Goal: Task Accomplishment & Management: Complete application form

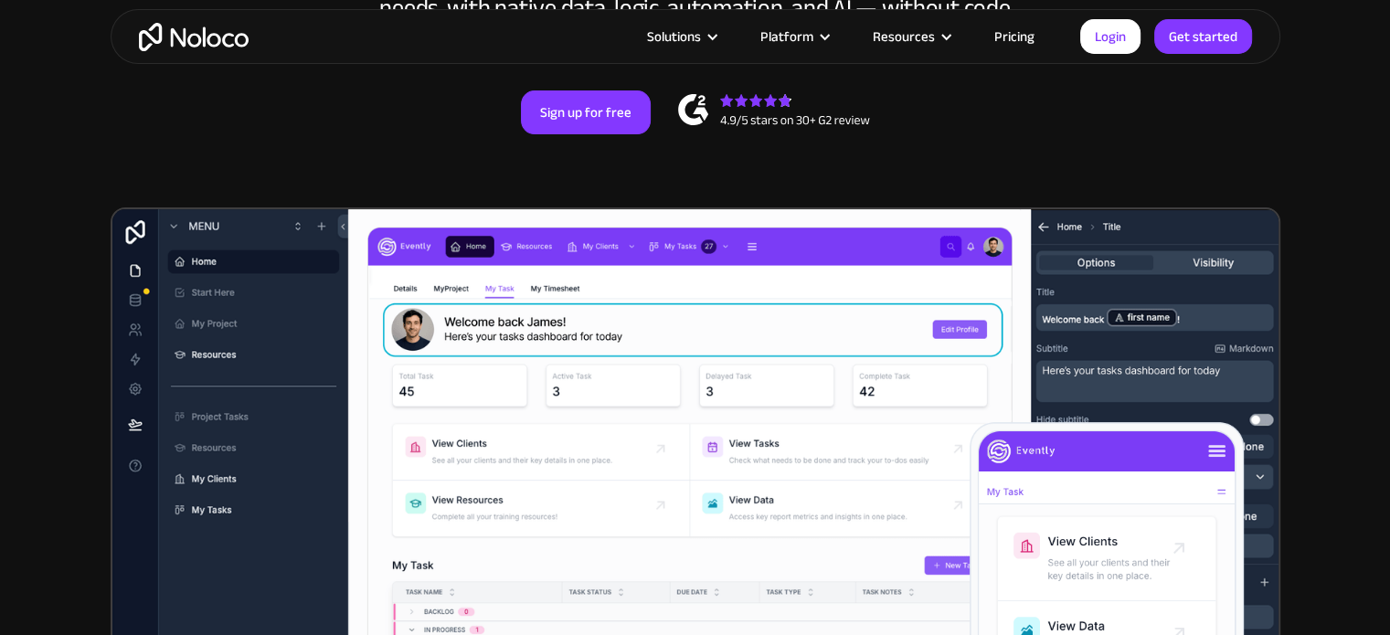
scroll to position [382, 0]
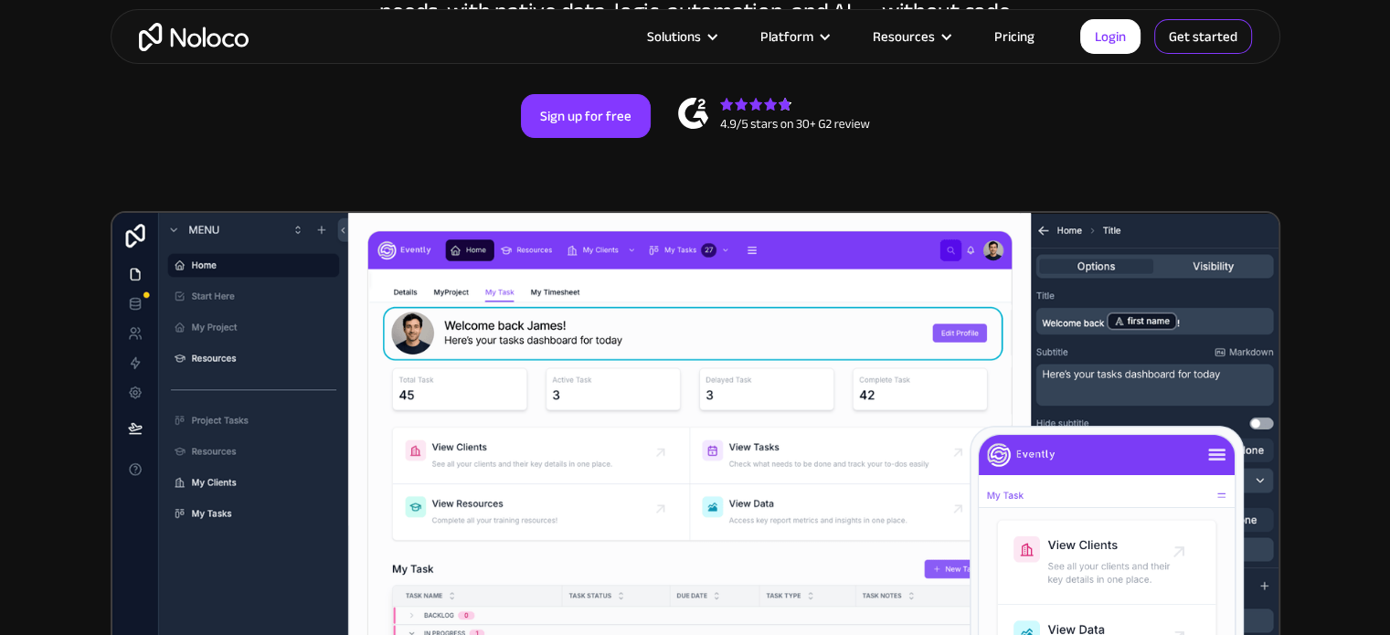
click at [1177, 28] on link "Get started" at bounding box center [1203, 36] width 98 height 35
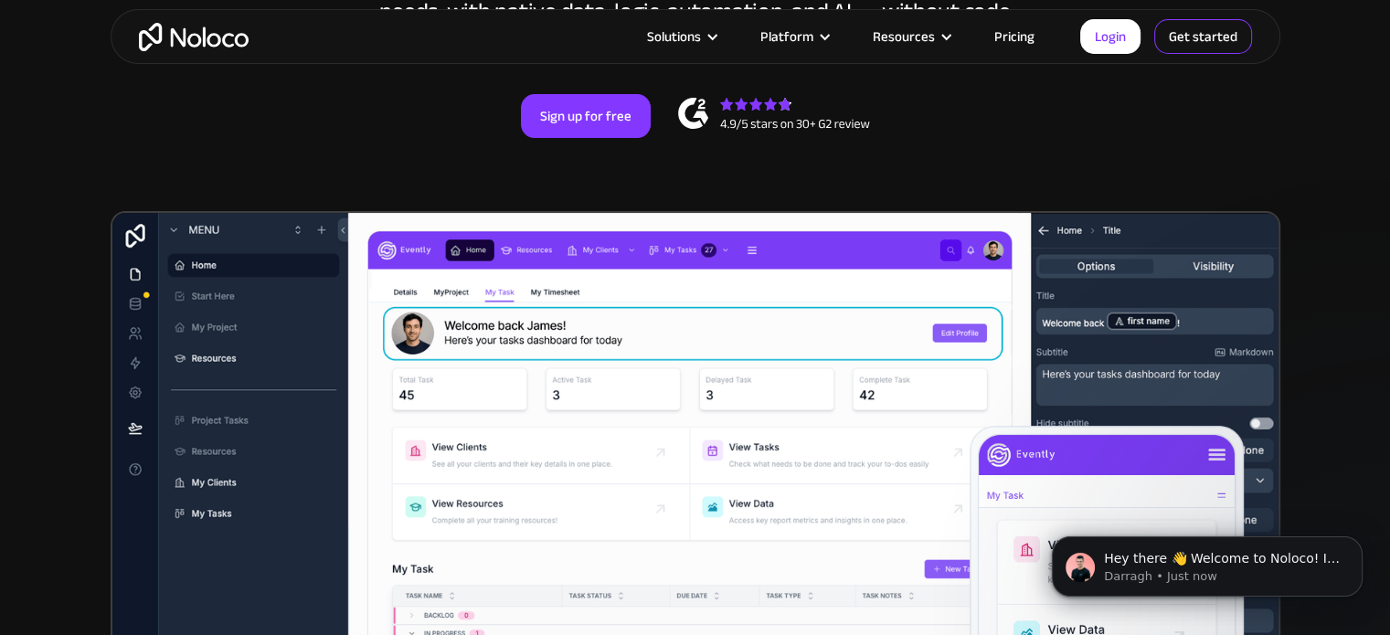
scroll to position [0, 0]
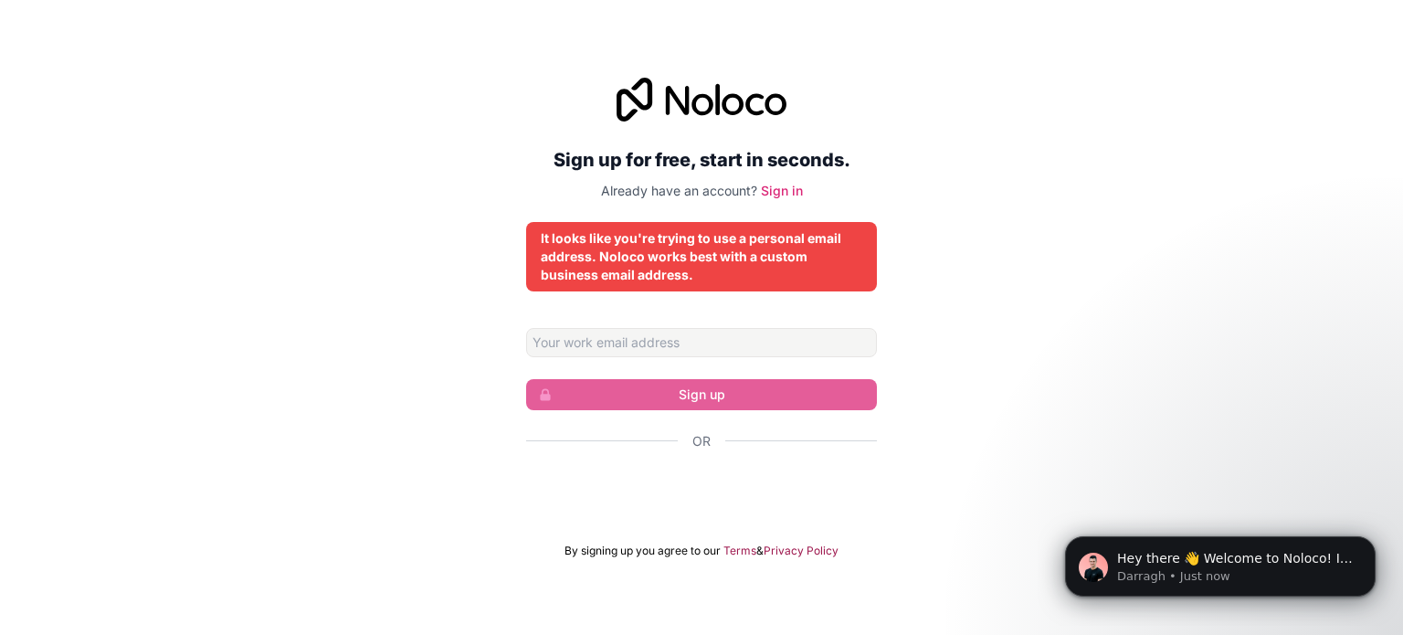
click at [775, 182] on p "Already have an account? Sign in" at bounding box center [701, 191] width 351 height 18
click at [776, 192] on link "Sign in" at bounding box center [782, 191] width 42 height 16
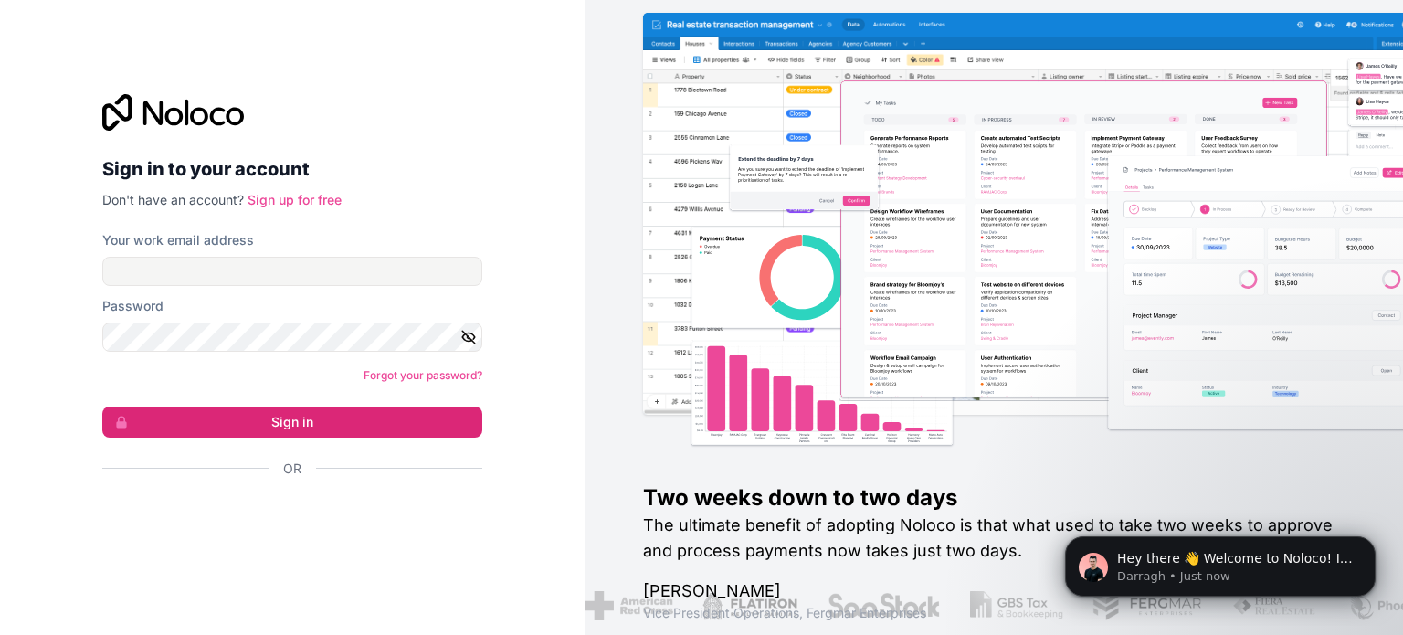
click at [325, 206] on link "Sign up for free" at bounding box center [295, 200] width 94 height 16
